Goal: Transaction & Acquisition: Obtain resource

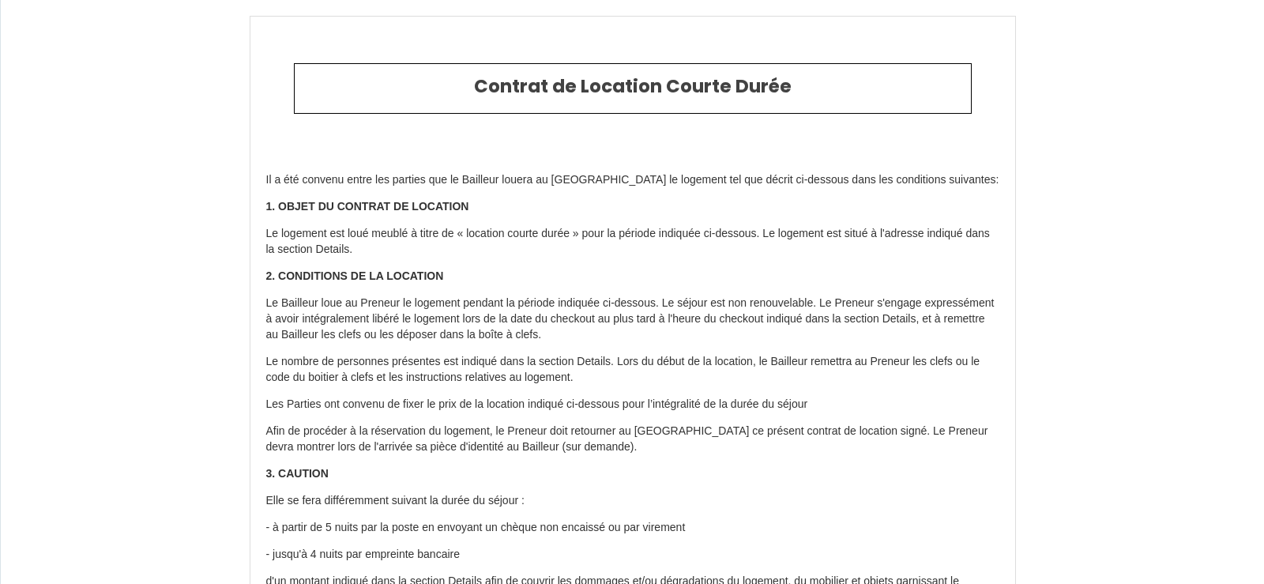
type input "6688502"
type input "552S"
type input "station superdévoluy route du [GEOGRAPHIC_DATA] [GEOGRAPHIC_DATA]"
type input "05250"
type input "Le Dévoluy"
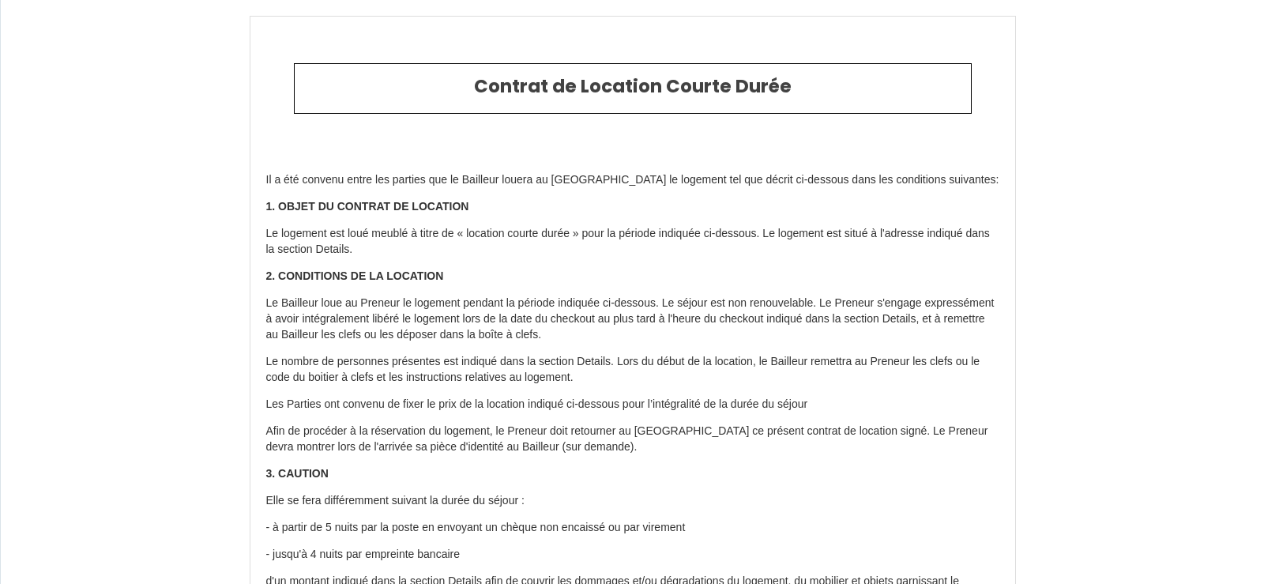
type input "[GEOGRAPHIC_DATA]"
type input "[DATE]"
type input "2"
type input "1"
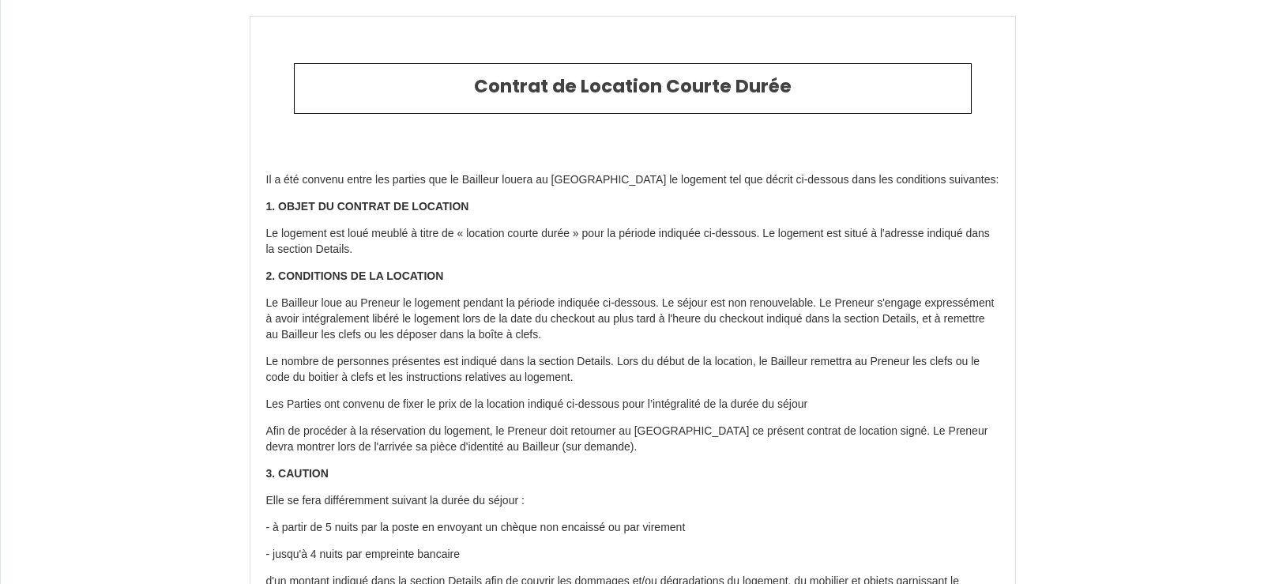
type input "400"
type input "893.2"
type input "[PERSON_NAME]"
type input "SCI LES 3F [PERSON_NAME]"
type input "[STREET_ADDRESS]"
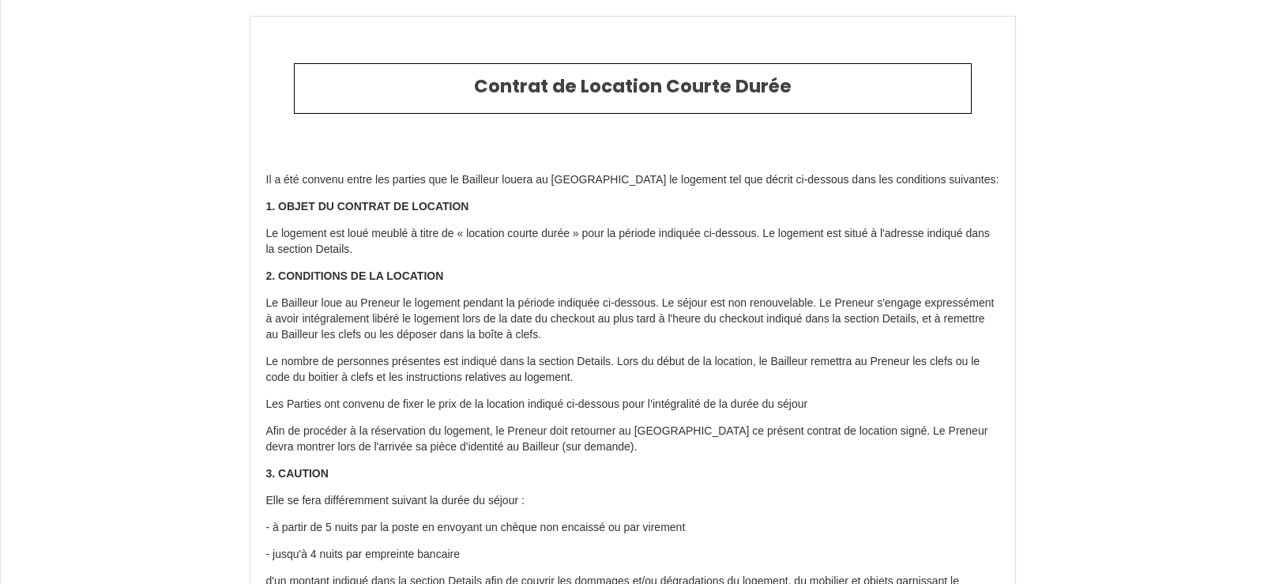
type input "83860"
type input "Nans Les Pins"
type input "[GEOGRAPHIC_DATA]"
type input "[EMAIL_ADDRESS][DOMAIN_NAME]"
type input "[PERSON_NAME]"
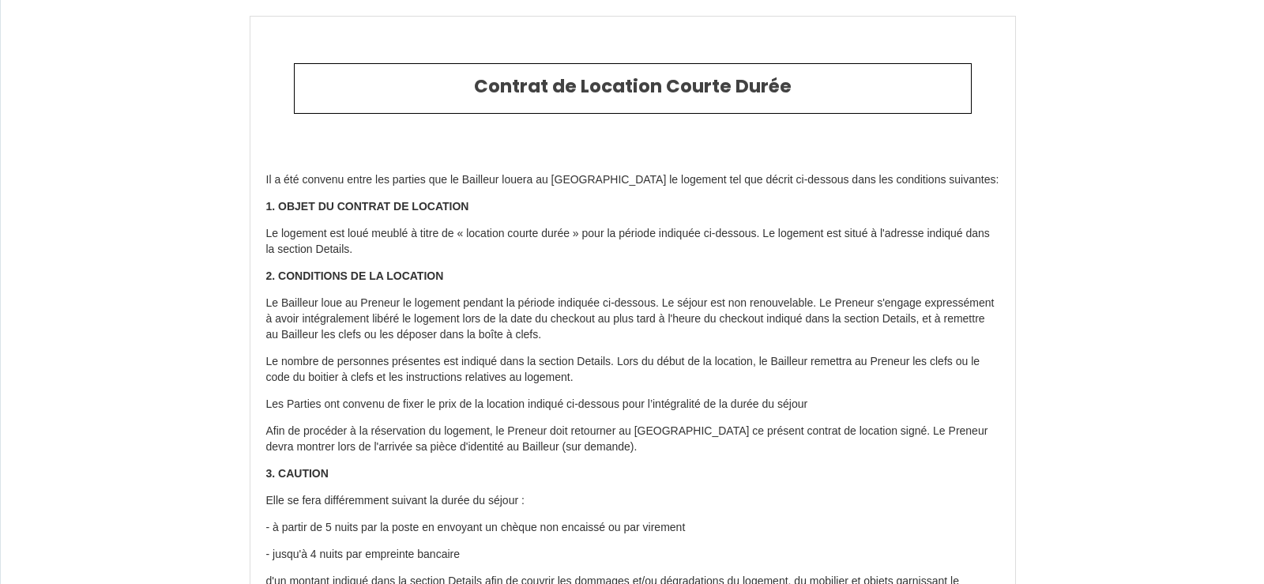
type input "[PERSON_NAME] ou [PERSON_NAME]"
type input "16 bd du Commandeur - Bt.B - Apt 51"
type input "13009"
type input "[GEOGRAPHIC_DATA]"
type input "[EMAIL_ADDRESS][DOMAIN_NAME]"
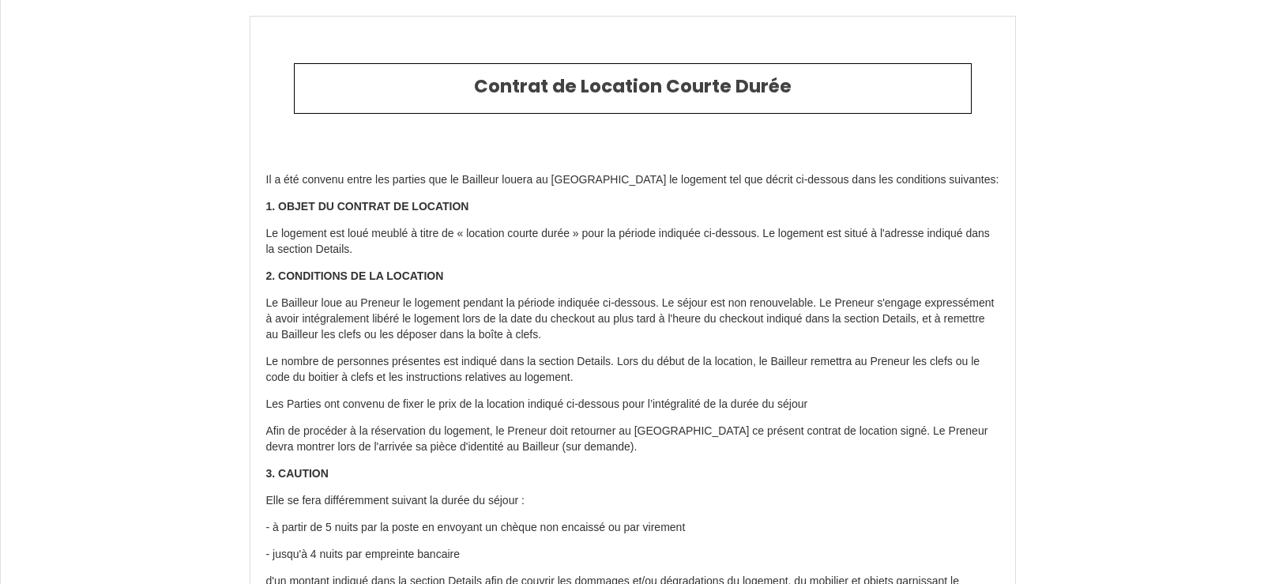
type input "[PHONE_NUMBER]"
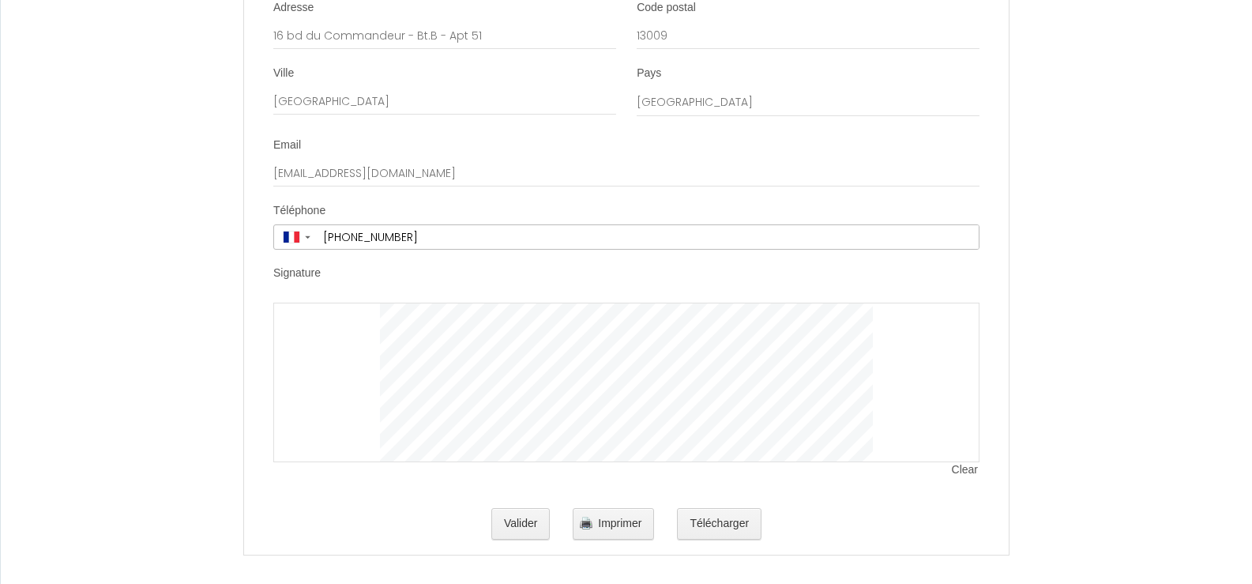
scroll to position [2272, 0]
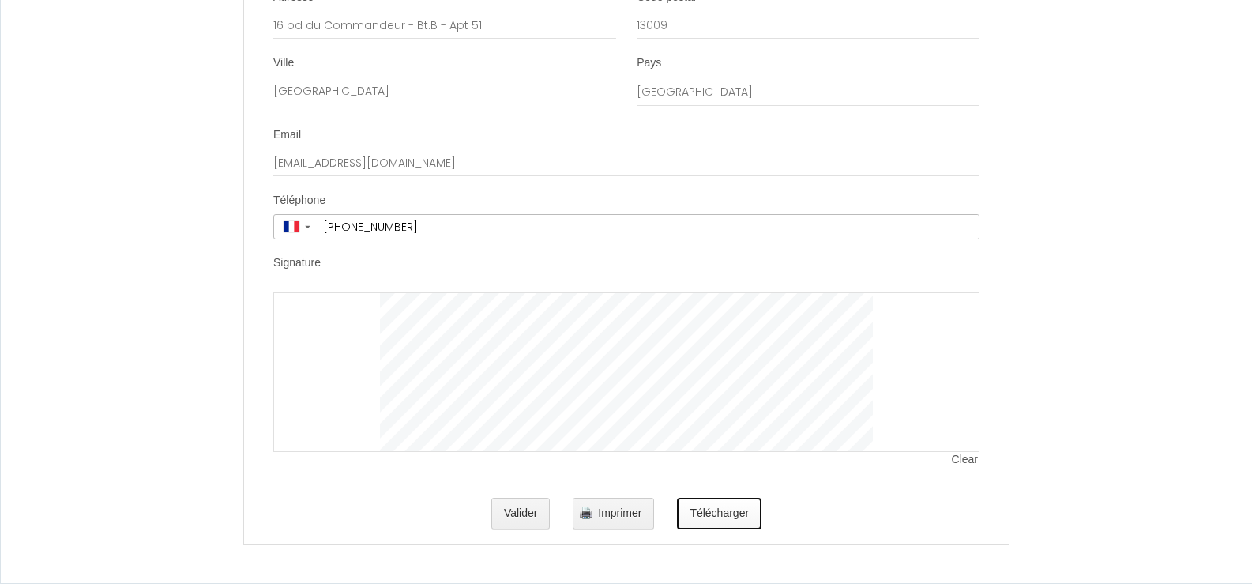
click at [729, 520] on button "Télécharger" at bounding box center [719, 514] width 85 height 32
